Goal: Information Seeking & Learning: Learn about a topic

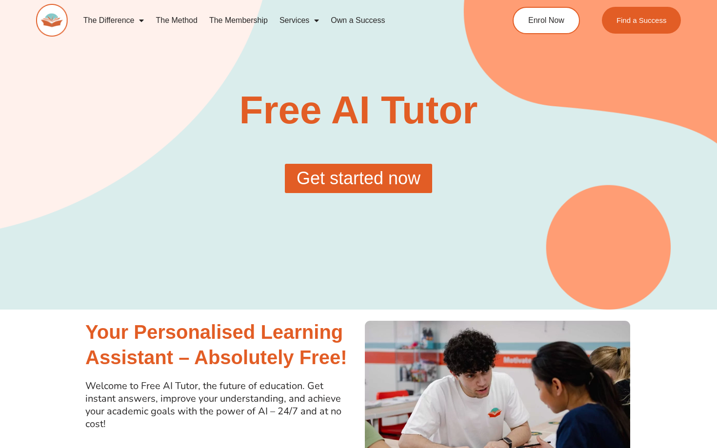
click at [353, 180] on span "Get started now" at bounding box center [359, 179] width 124 height 18
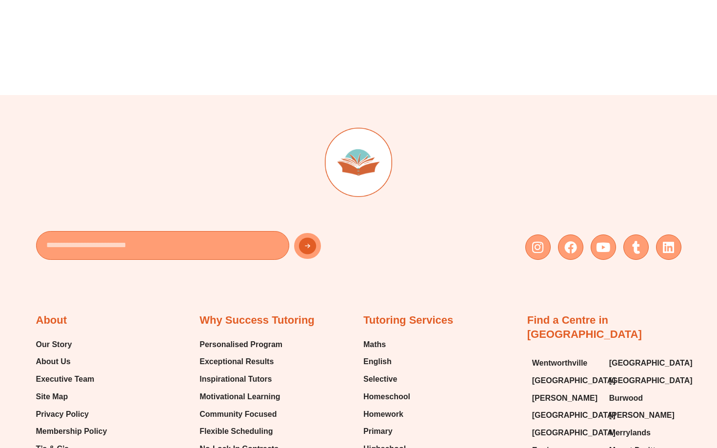
scroll to position [566, 0]
click at [381, 341] on span "Maths" at bounding box center [374, 345] width 22 height 15
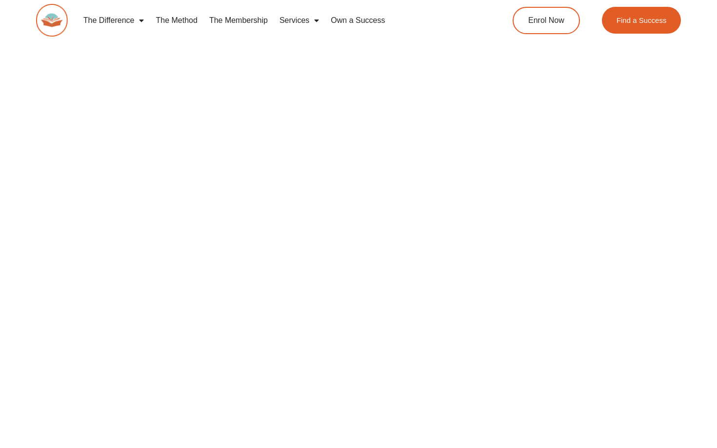
scroll to position [0, 0]
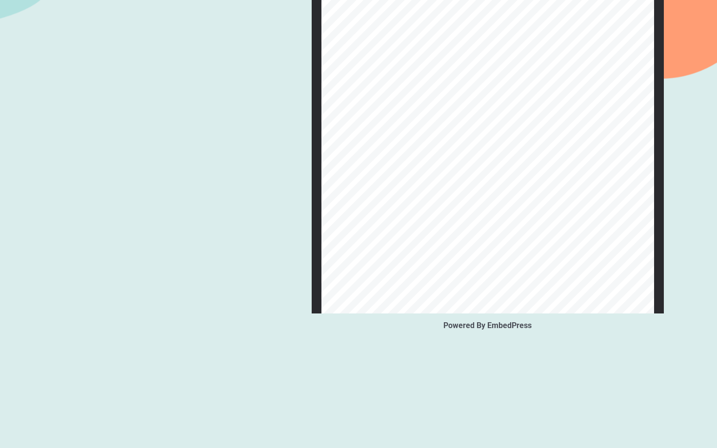
scroll to position [300, 0]
type input "*"
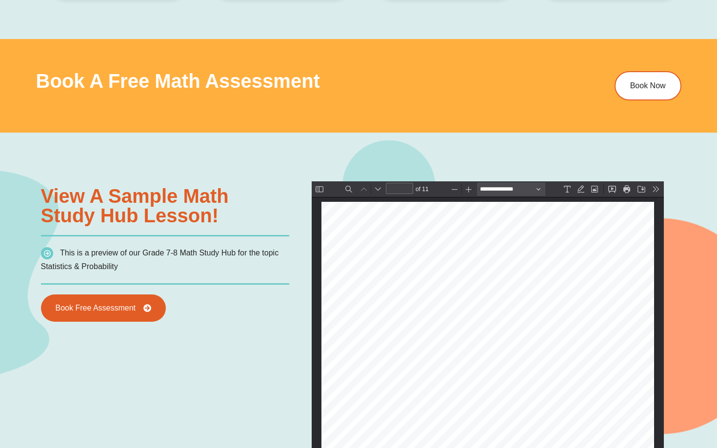
scroll to position [491, 0]
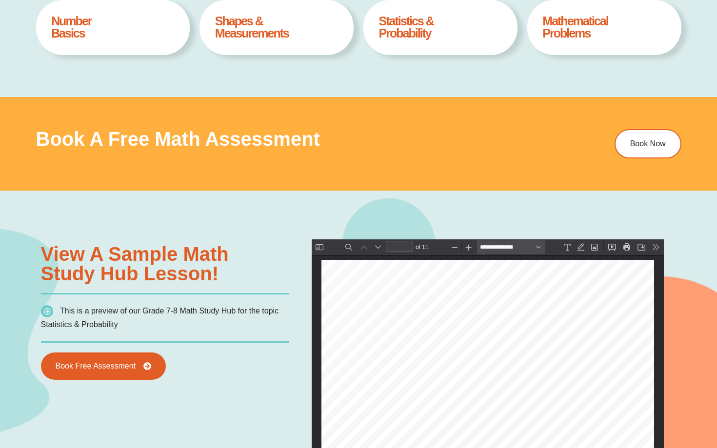
click at [444, 39] on h4 "Statistics & Probability" at bounding box center [440, 27] width 123 height 24
click at [393, 16] on h4 "Statistics & Probability" at bounding box center [440, 27] width 123 height 24
click at [394, 27] on h4 "Statistics & Probability" at bounding box center [440, 27] width 123 height 24
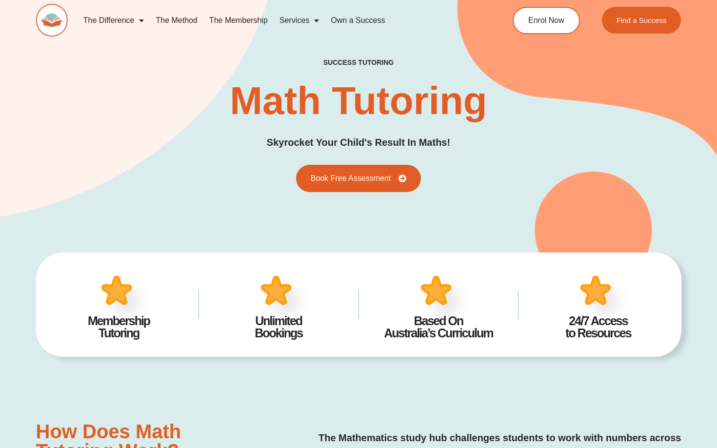
scroll to position [0, 0]
